Goal: Transaction & Acquisition: Purchase product/service

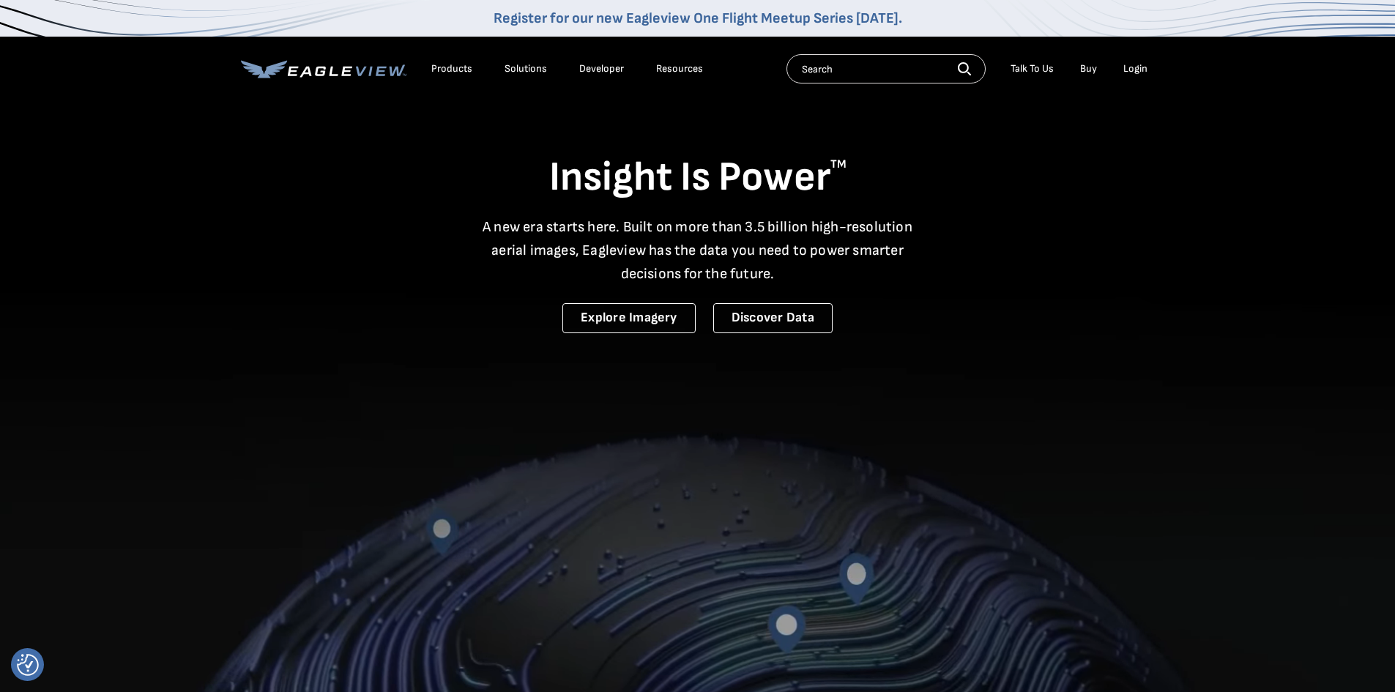
click at [1133, 70] on div "Login" at bounding box center [1135, 68] width 24 height 13
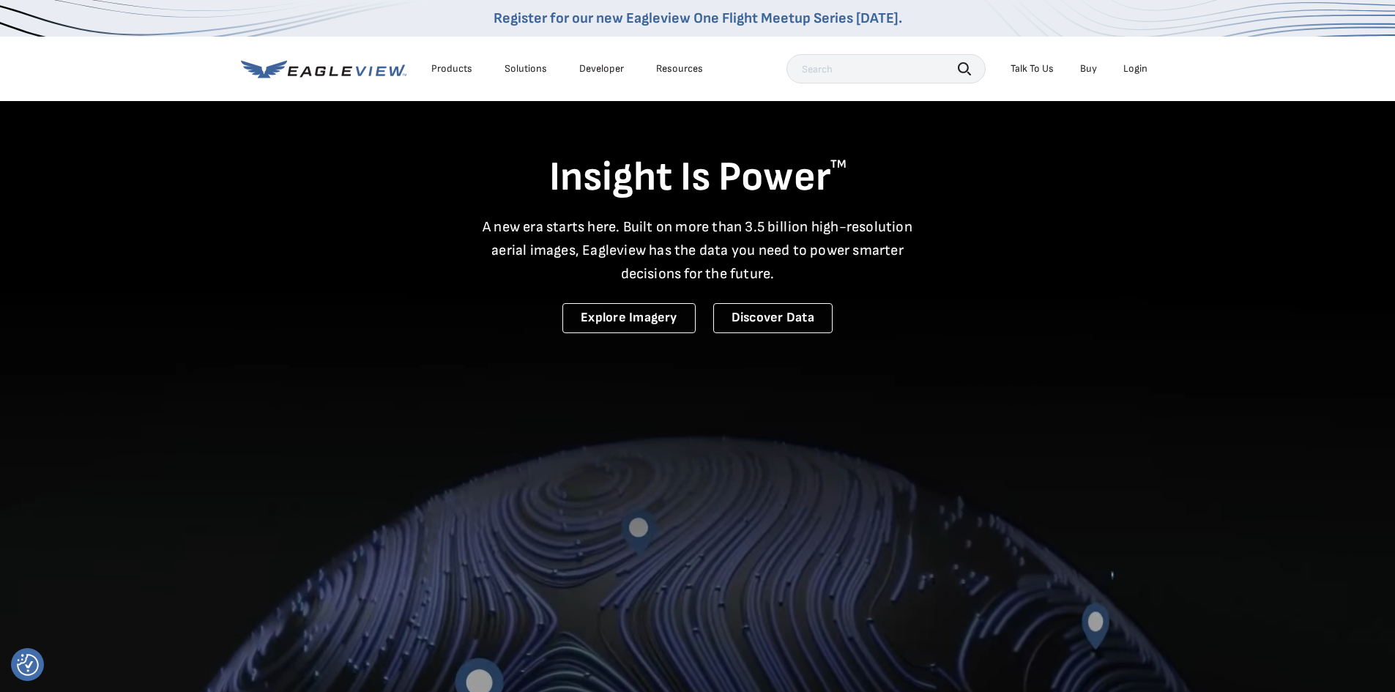
click at [1134, 67] on div "Login" at bounding box center [1135, 68] width 24 height 13
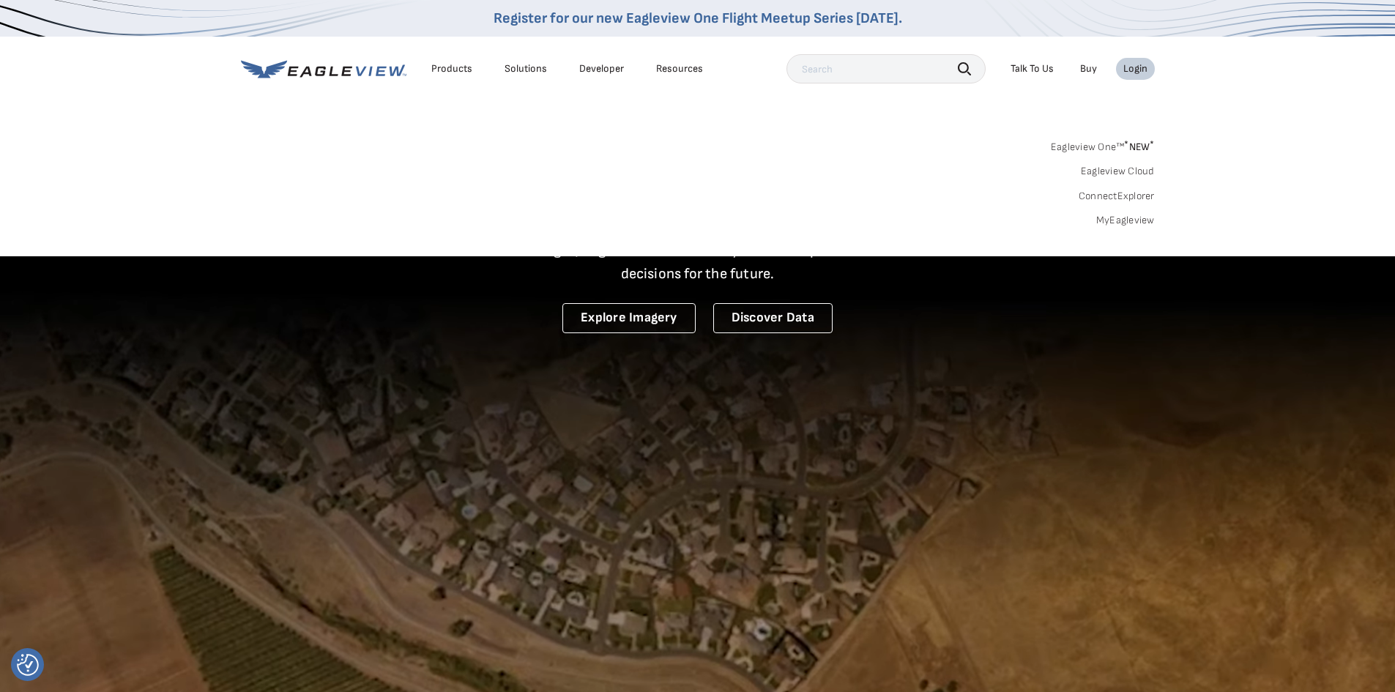
click at [1123, 223] on link "MyEagleview" at bounding box center [1125, 220] width 59 height 13
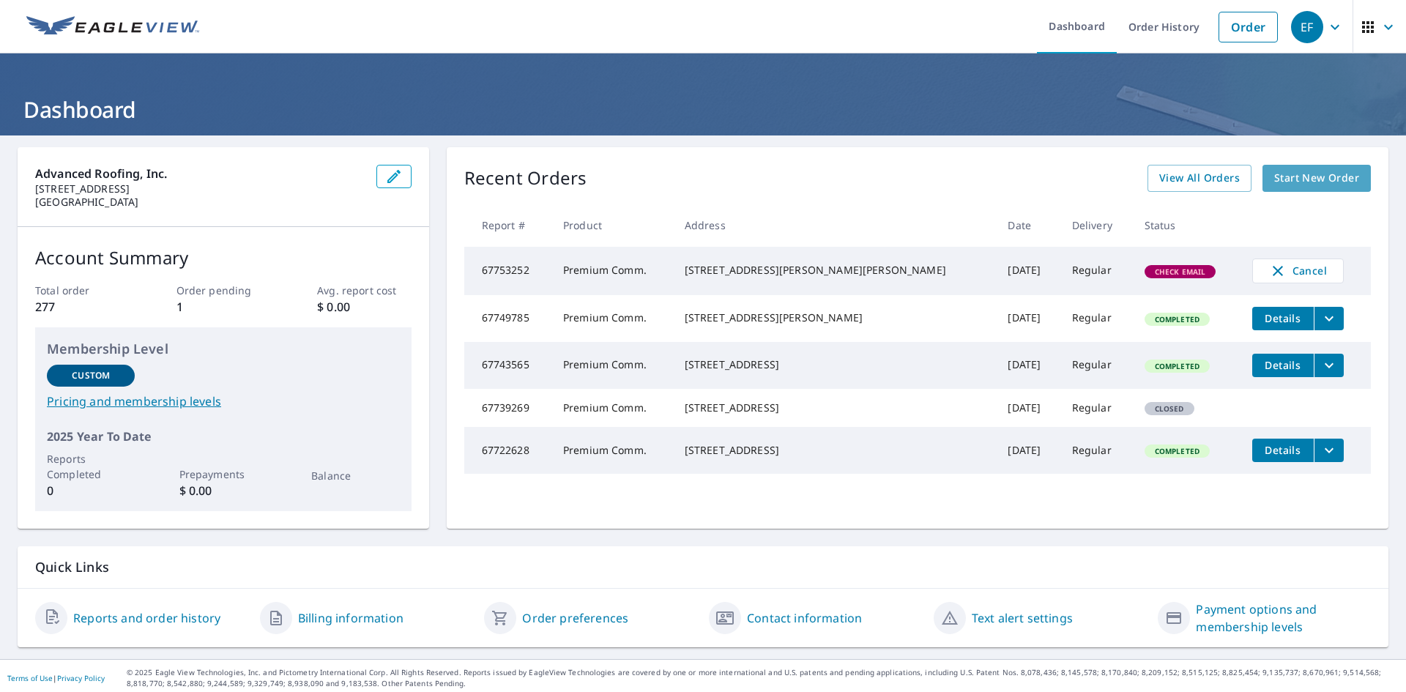
click at [1299, 179] on span "Start New Order" at bounding box center [1316, 178] width 85 height 18
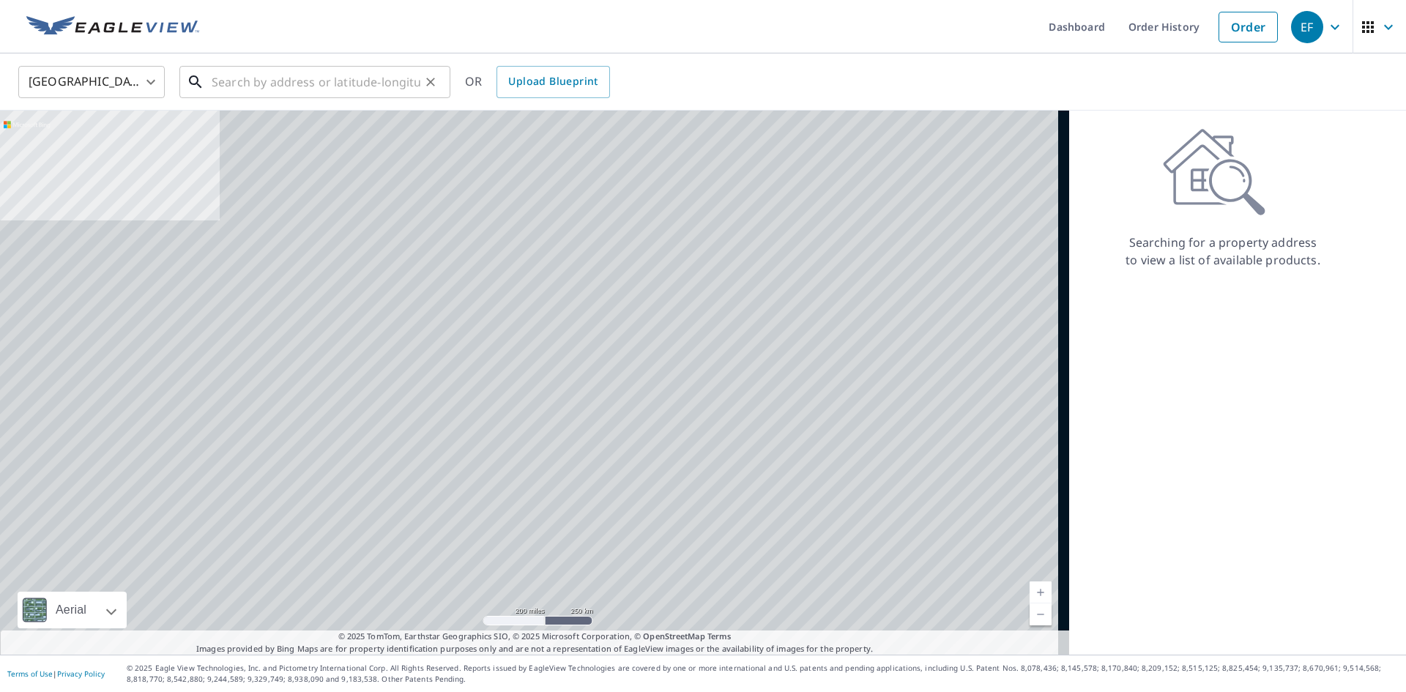
click at [299, 88] on input "text" at bounding box center [316, 82] width 209 height 41
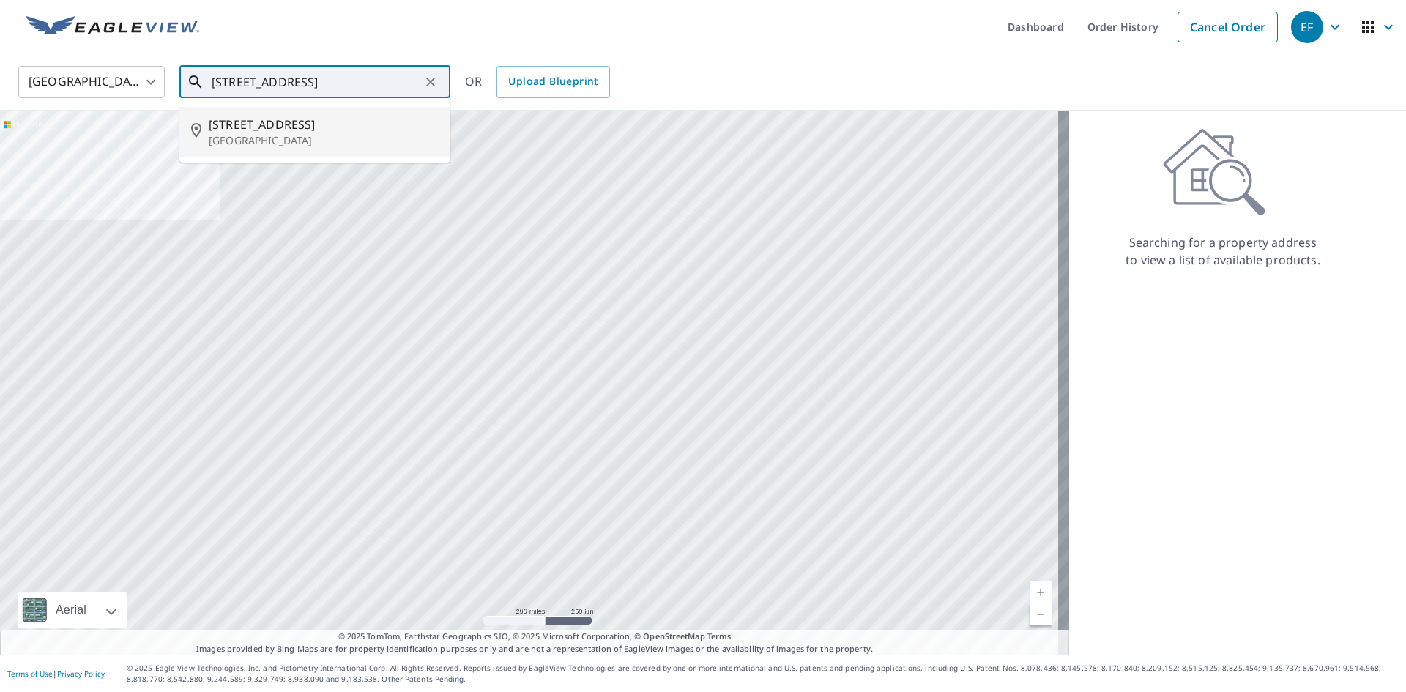
click at [307, 130] on span "[STREET_ADDRESS]" at bounding box center [324, 125] width 230 height 18
type input "[STREET_ADDRESS]"
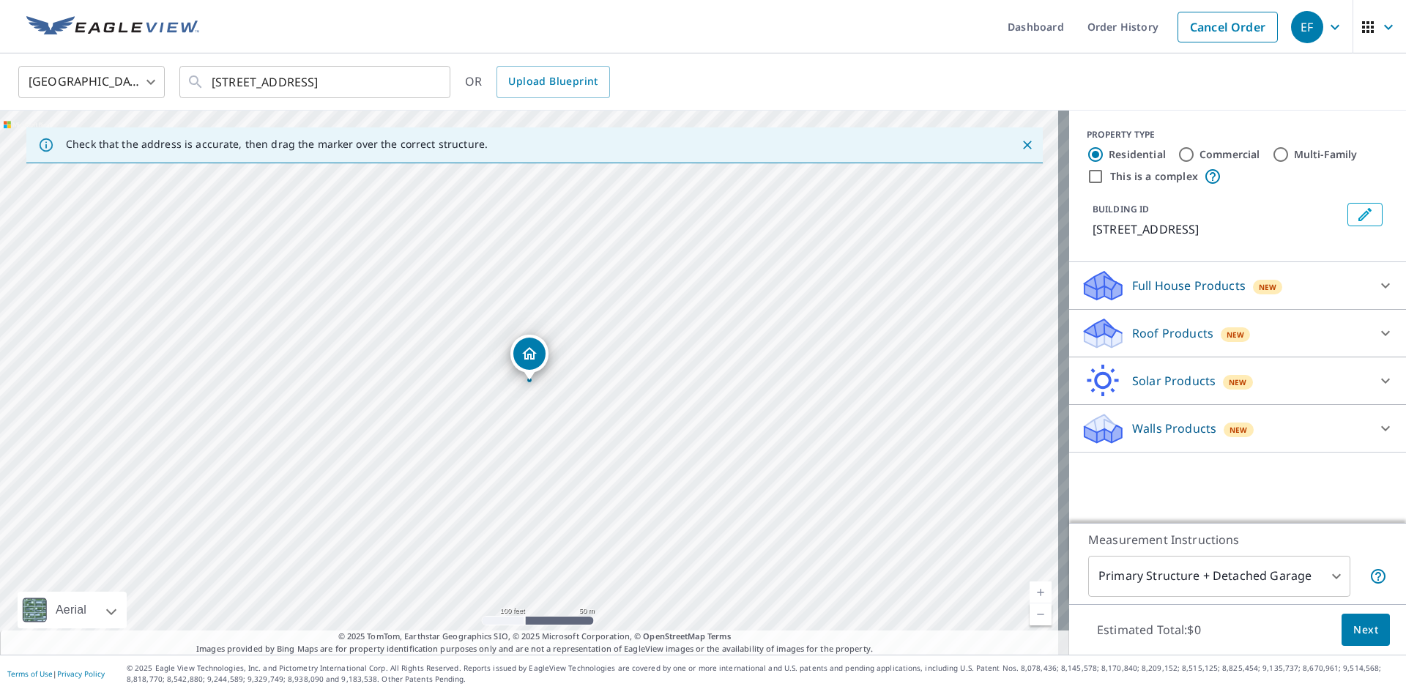
click at [1181, 155] on input "Commercial" at bounding box center [1187, 155] width 18 height 18
radio input "true"
type input "4"
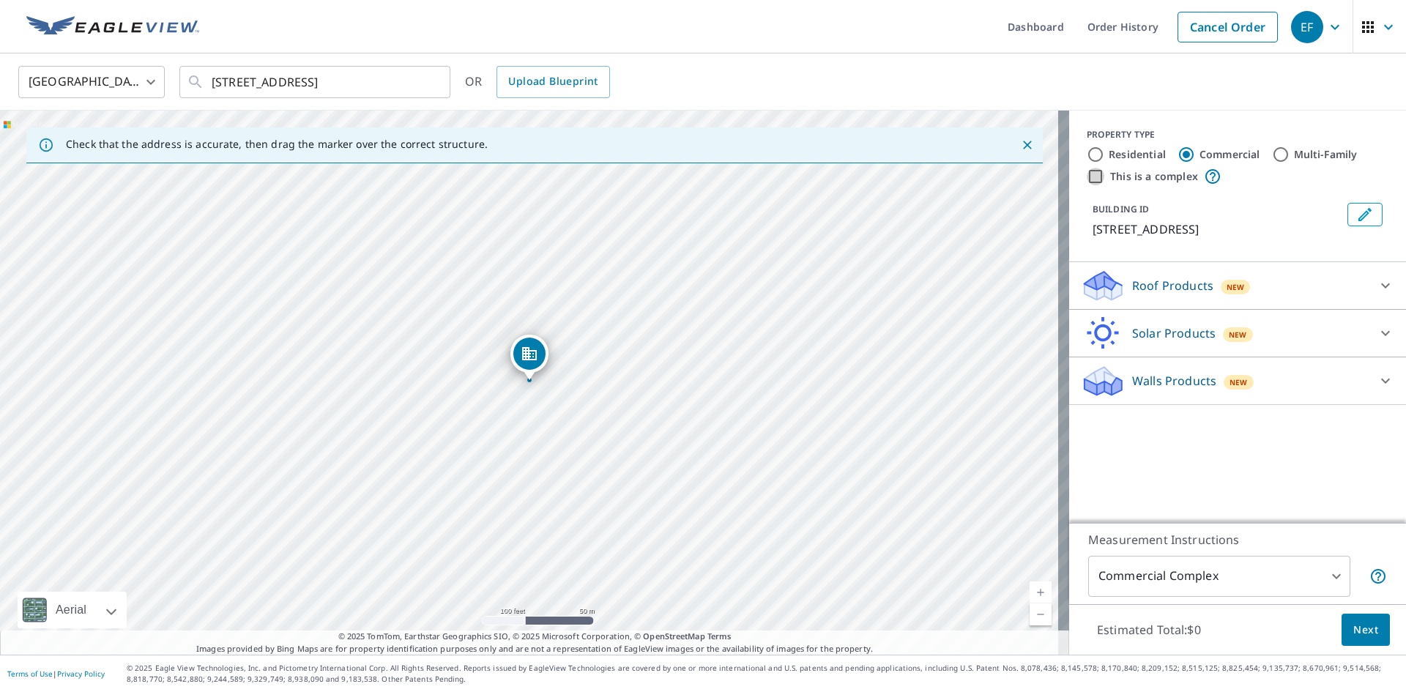
click at [1087, 177] on input "This is a complex" at bounding box center [1096, 177] width 18 height 18
checkbox input "true"
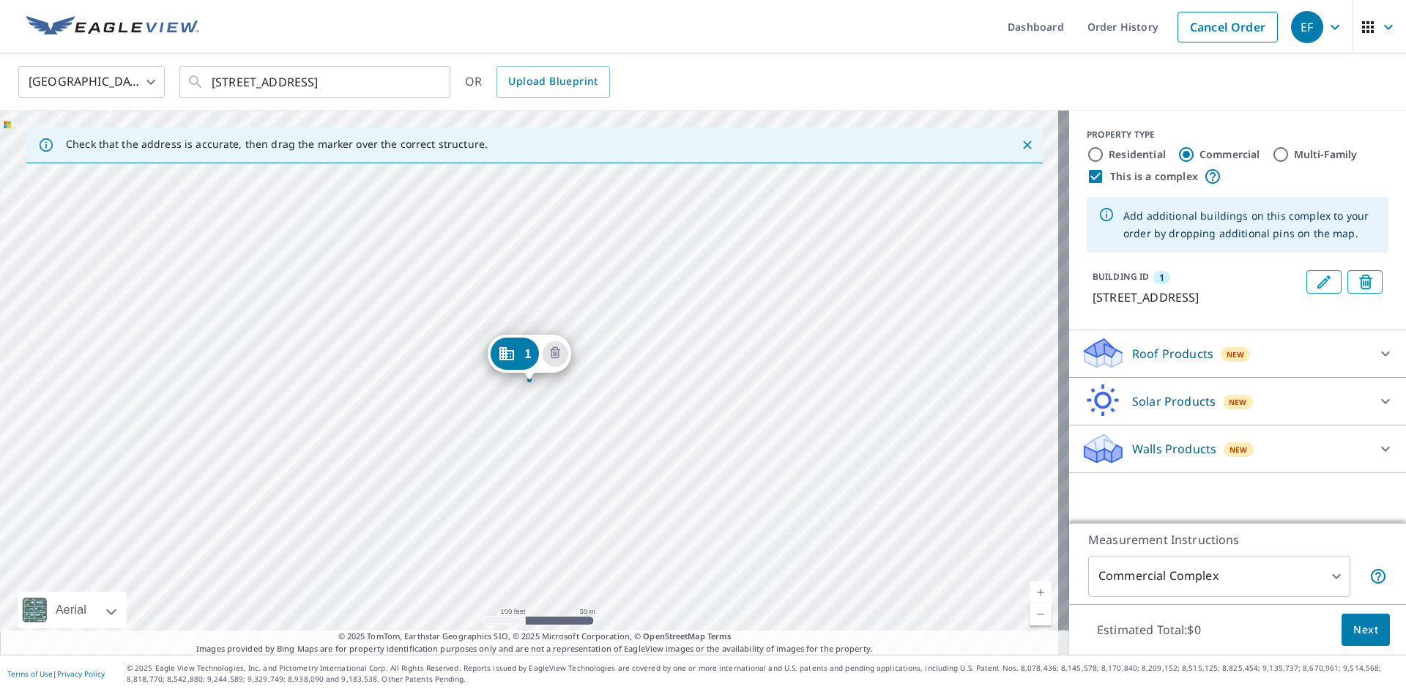
click at [545, 468] on div "1 [STREET_ADDRESS]" at bounding box center [534, 383] width 1069 height 544
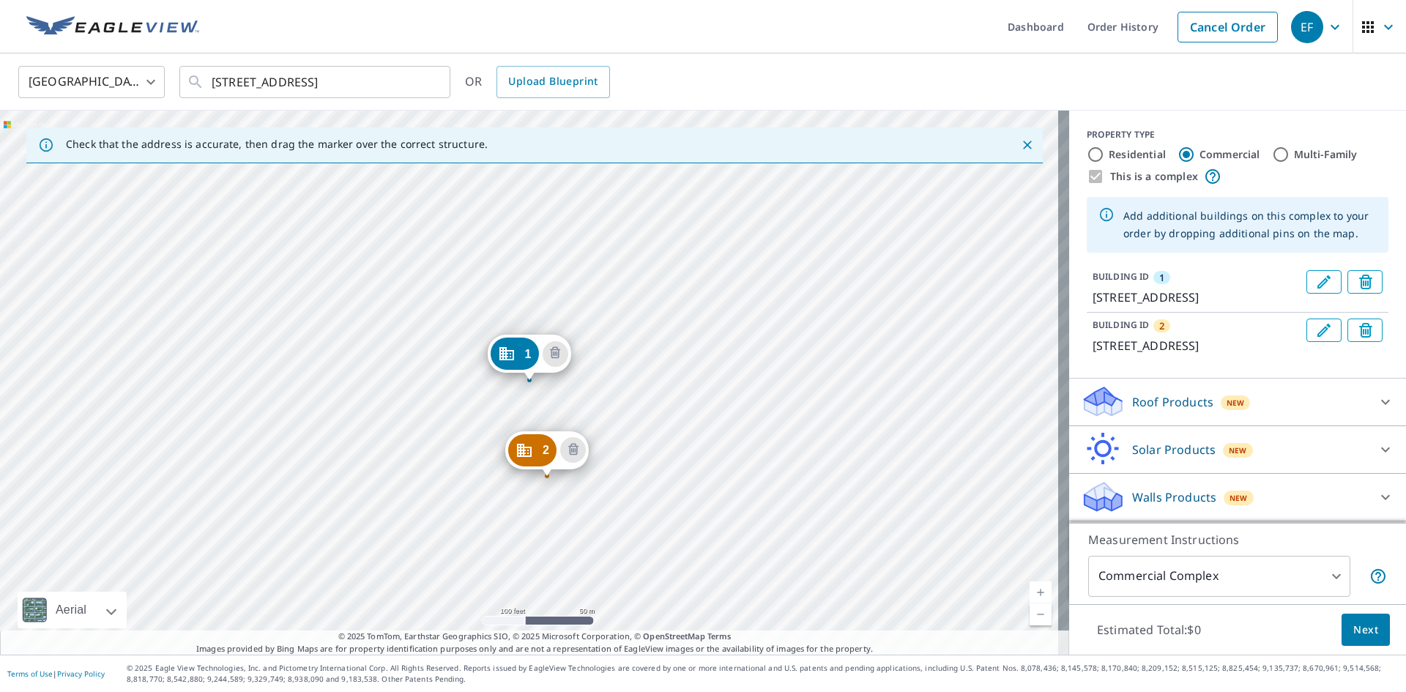
drag, startPoint x: 543, startPoint y: 458, endPoint x: 546, endPoint y: 469, distance: 11.2
click at [1377, 411] on icon at bounding box center [1386, 402] width 18 height 18
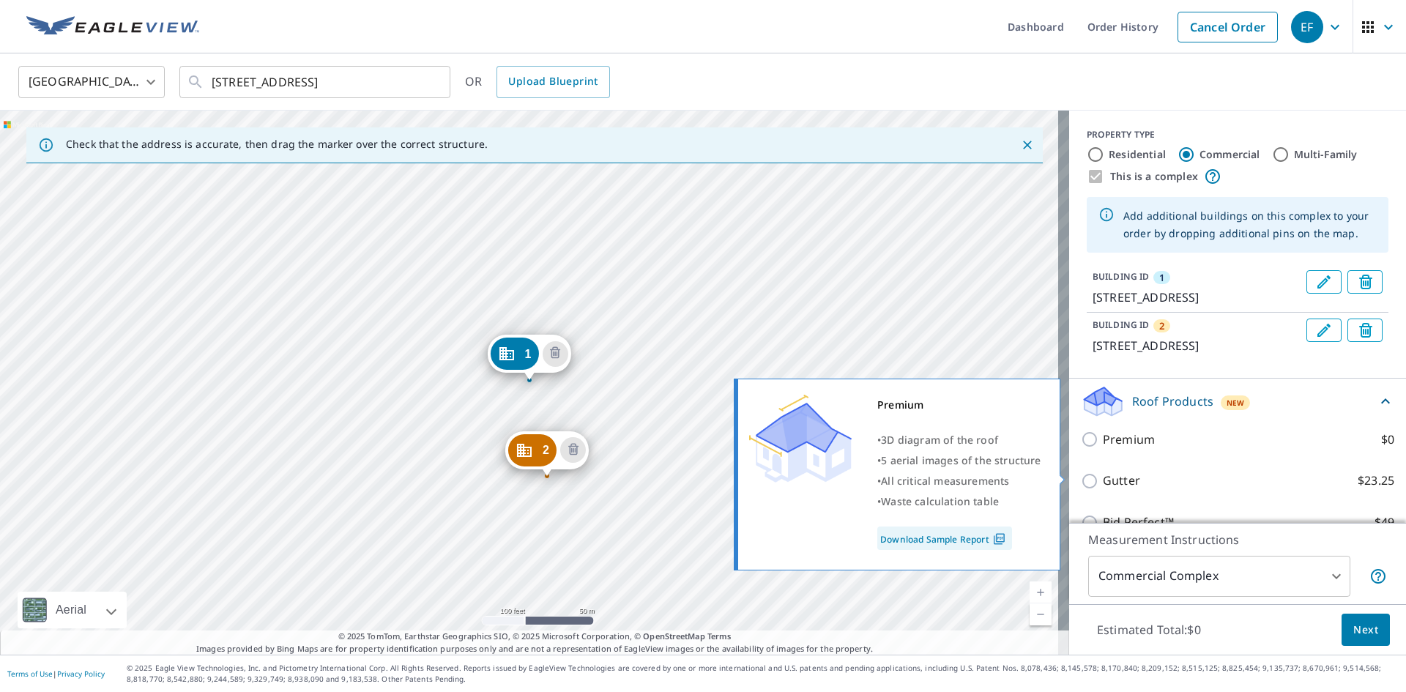
click at [1082, 448] on input "Premium $0" at bounding box center [1092, 440] width 22 height 18
checkbox input "true"
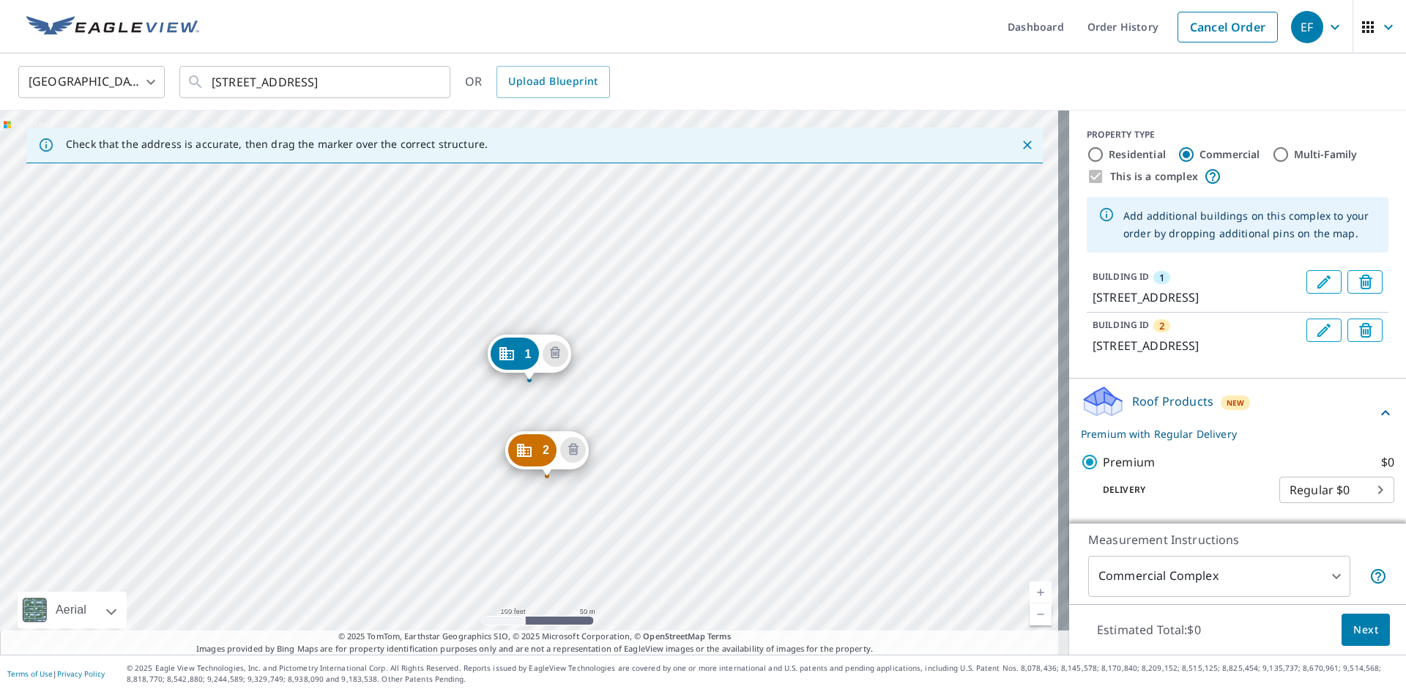
click at [1353, 625] on span "Next" at bounding box center [1365, 630] width 25 height 18
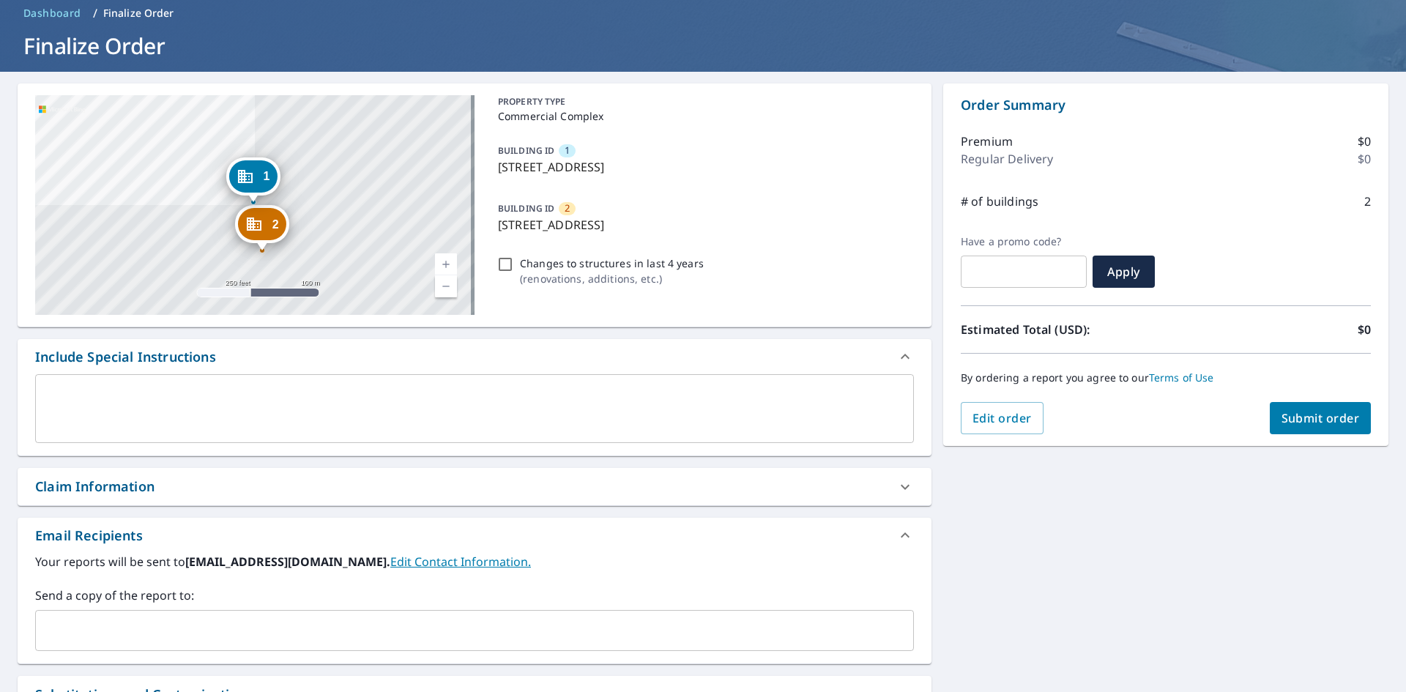
scroll to position [220, 0]
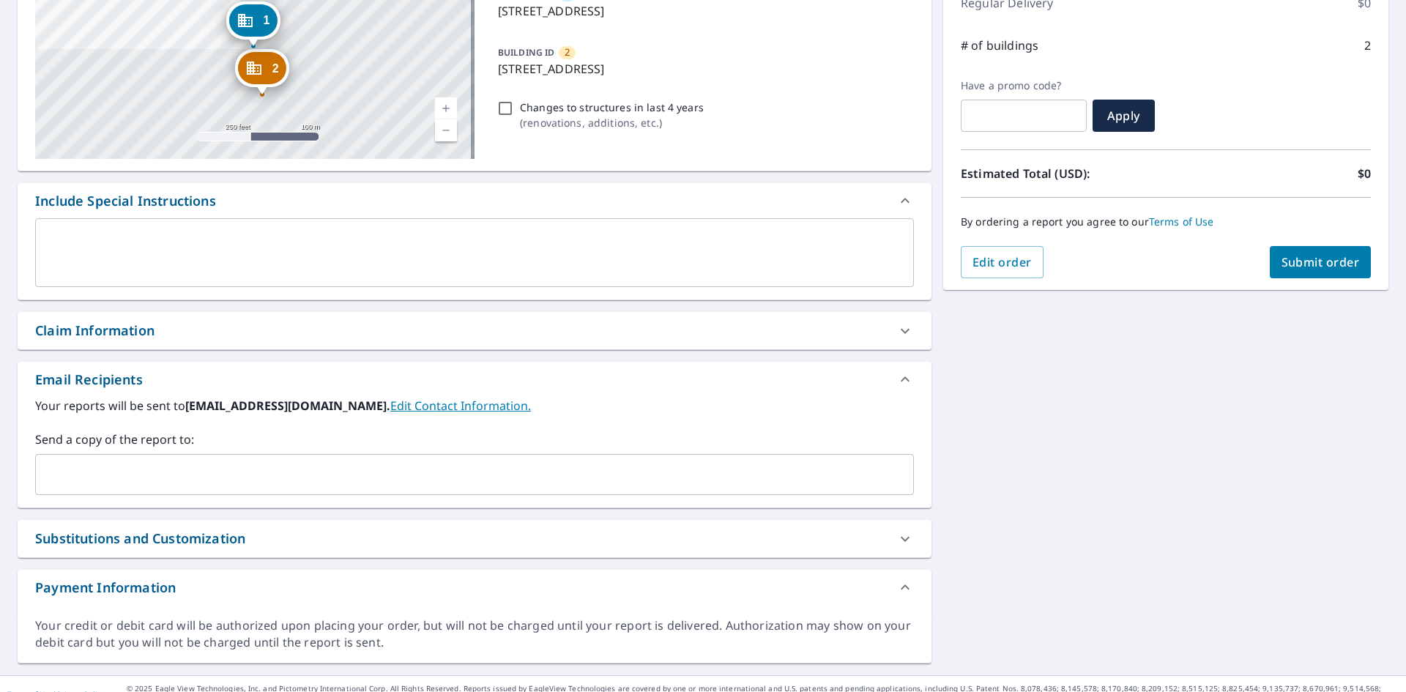
click at [896, 327] on icon at bounding box center [905, 331] width 18 height 18
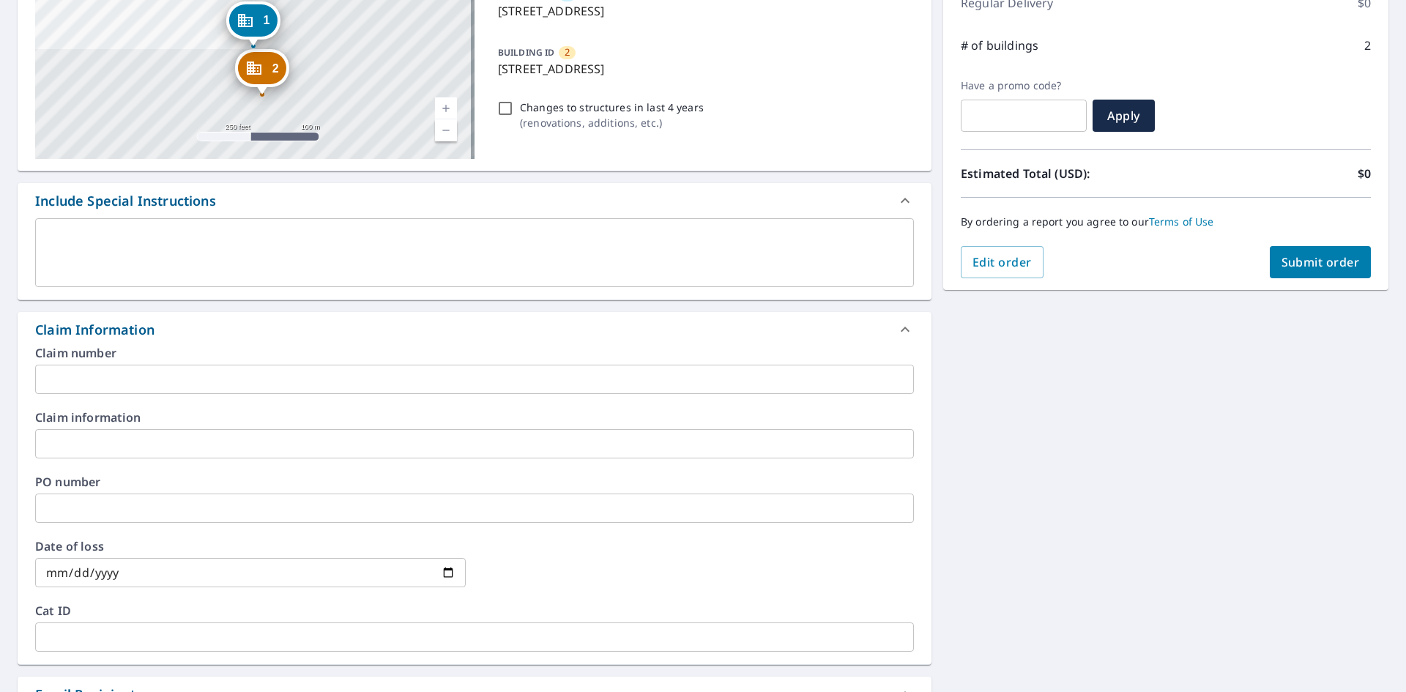
click at [149, 442] on input "text" at bounding box center [474, 443] width 879 height 29
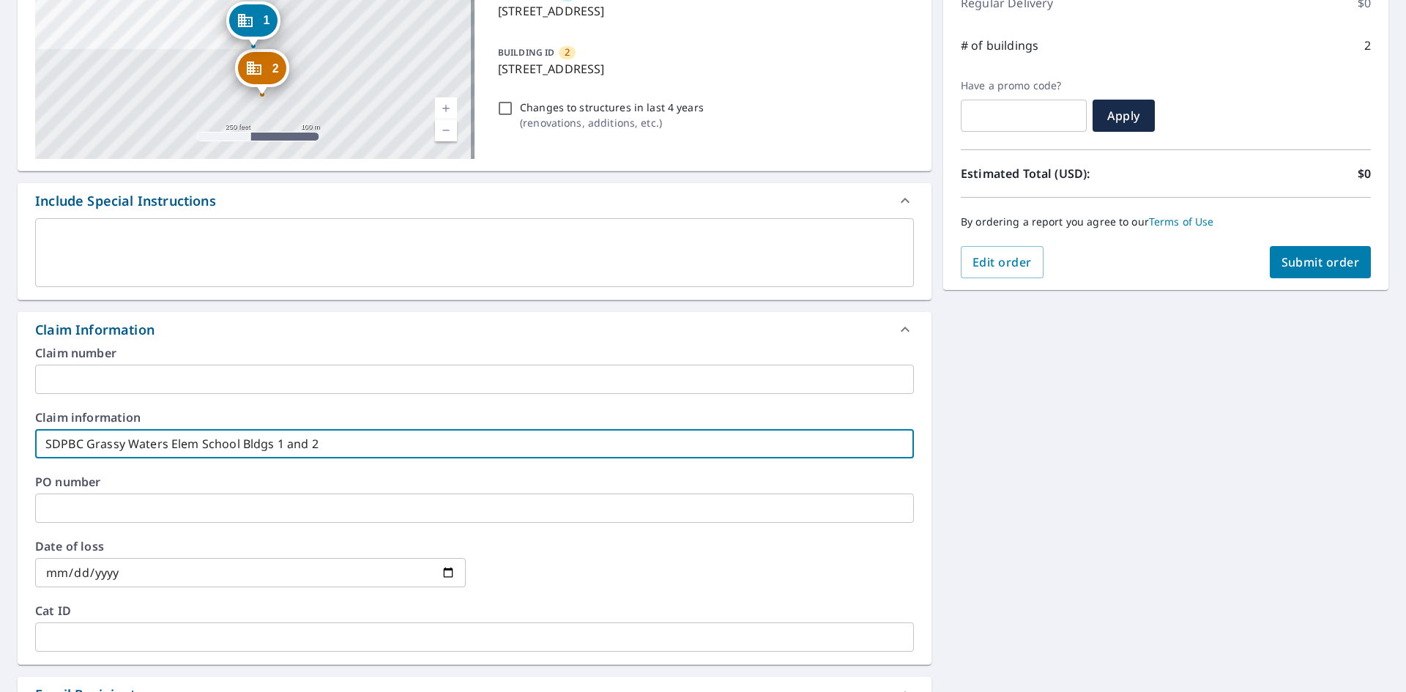
type input "SDPBC Grassy Waters Elem School Bldgs 1 and 2"
click at [1309, 261] on span "Submit order" at bounding box center [1321, 262] width 78 height 16
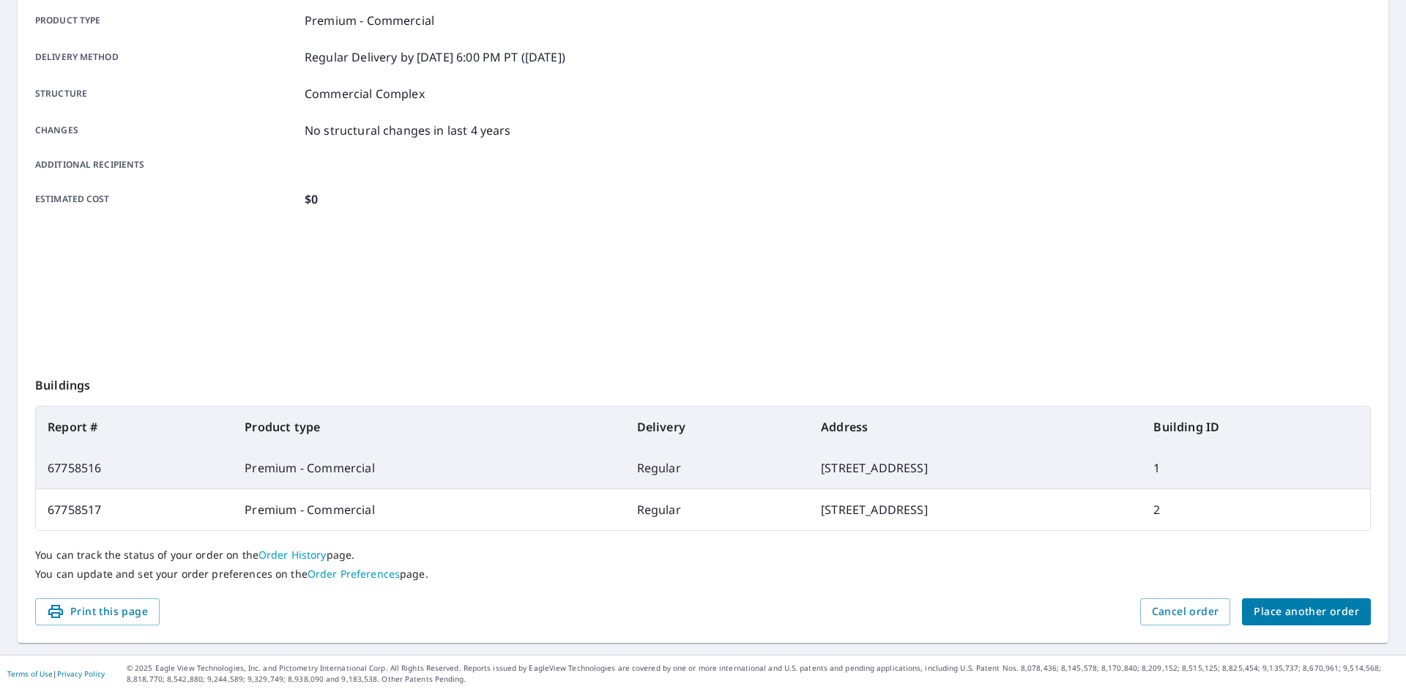
scroll to position [212, 0]
